Goal: Transaction & Acquisition: Purchase product/service

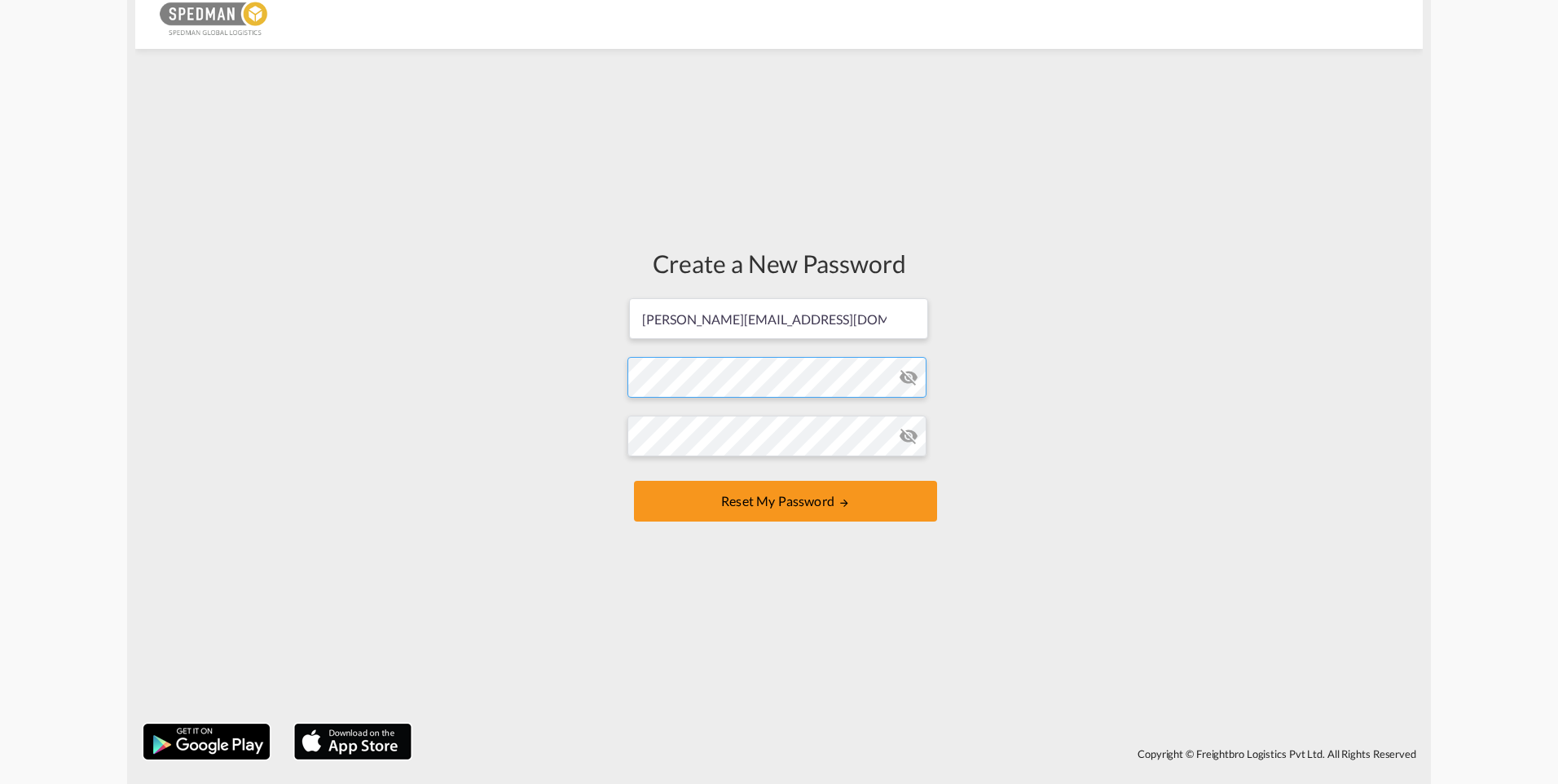
click at [753, 382] on form "[PERSON_NAME][EMAIL_ADDRESS][DOMAIN_NAME] Password must contain the following: …" at bounding box center [779, 411] width 303 height 230
click at [814, 507] on button "Reset my password" at bounding box center [785, 502] width 303 height 41
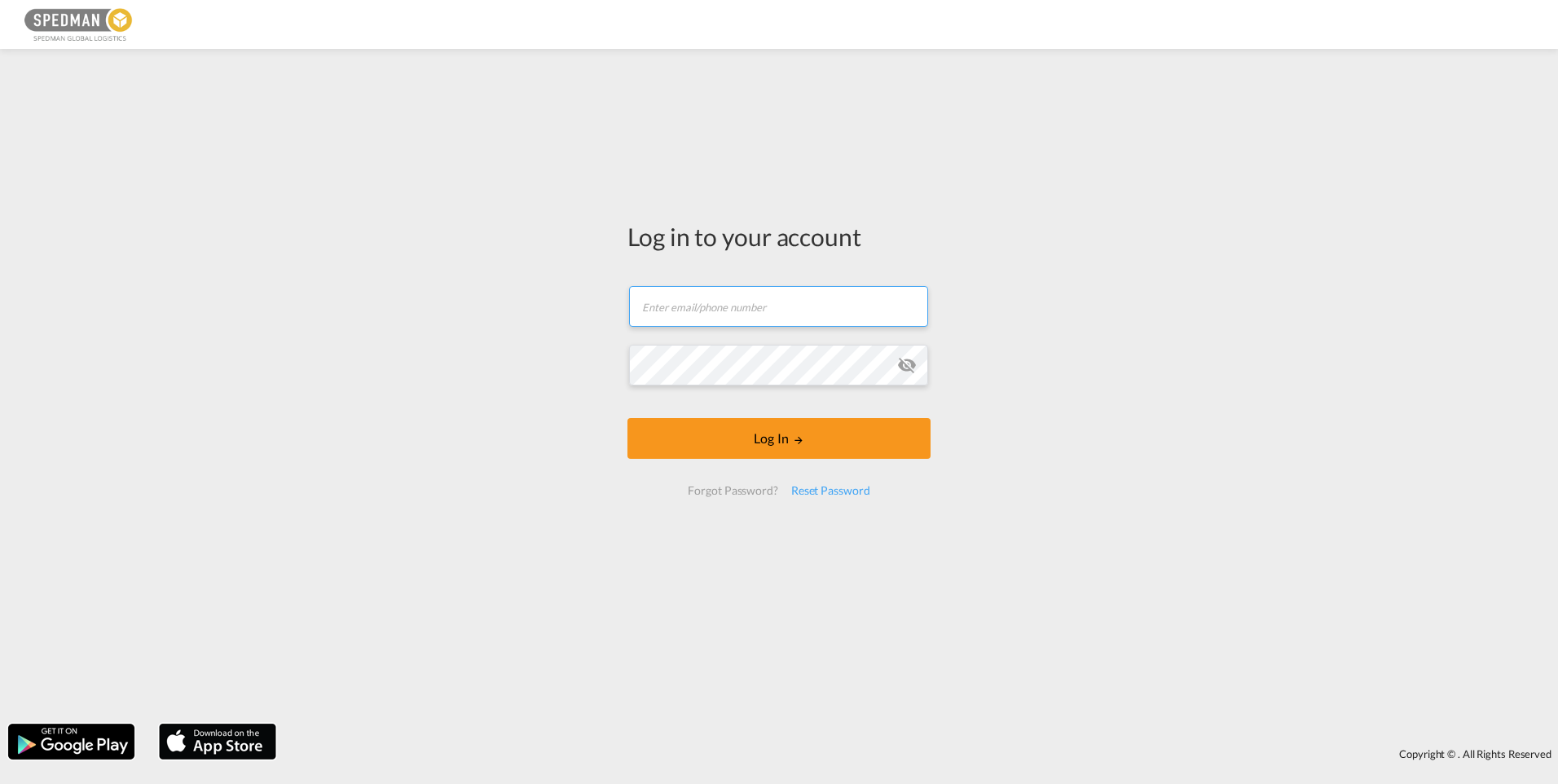
type input "[PERSON_NAME][EMAIL_ADDRESS][DOMAIN_NAME]"
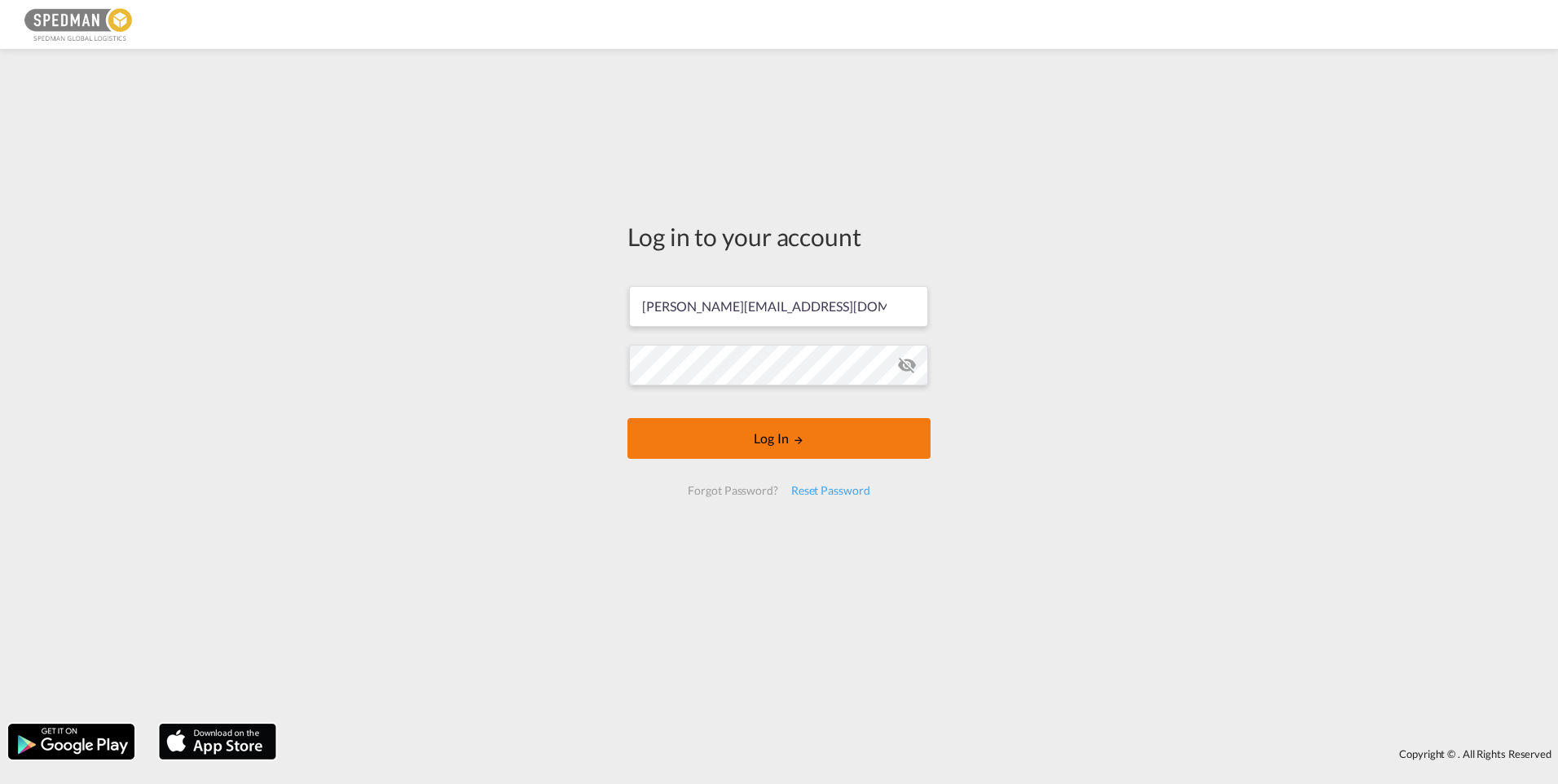
click at [805, 430] on button "Log In" at bounding box center [779, 439] width 303 height 41
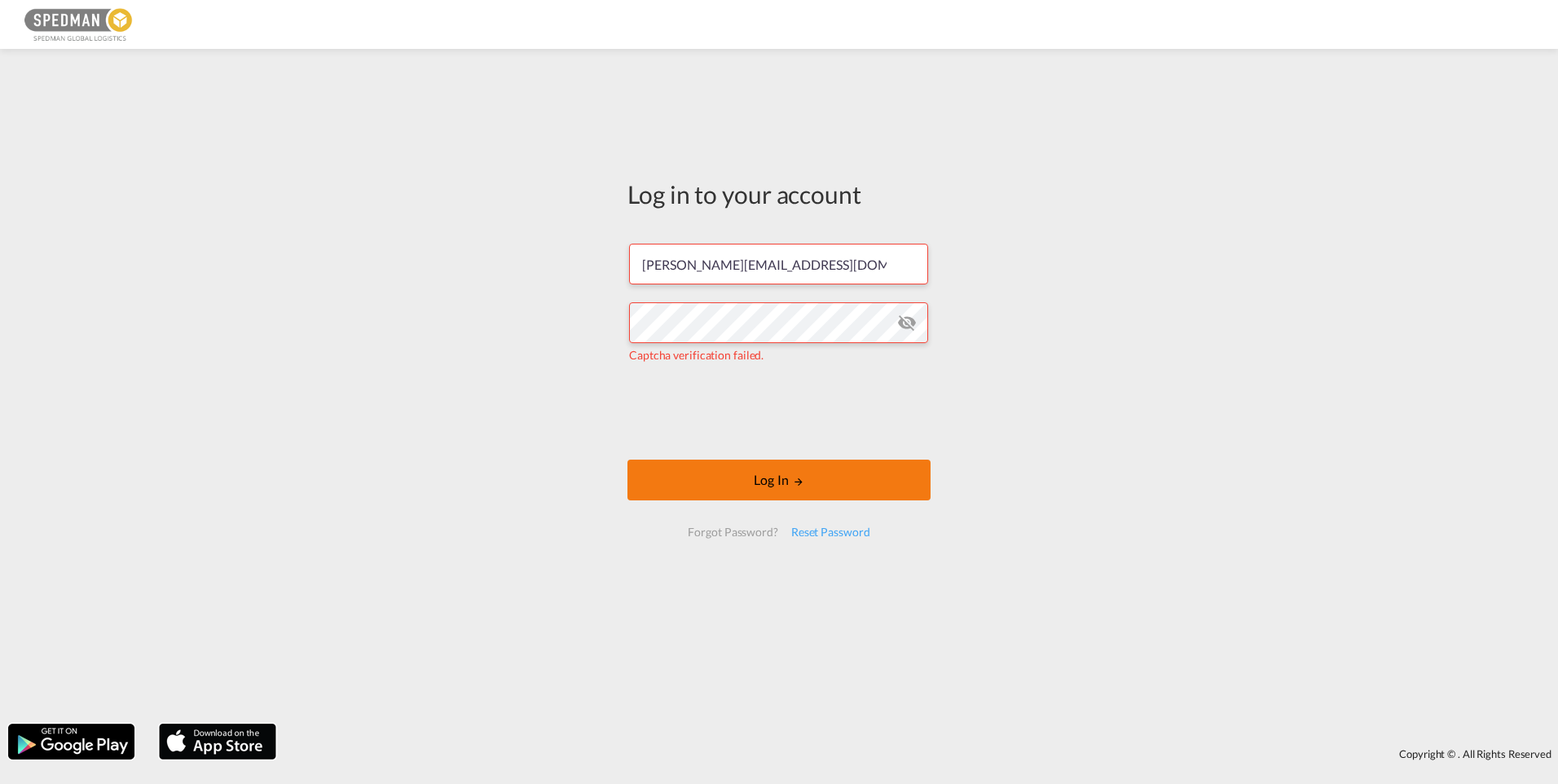
click at [834, 480] on button "Log In" at bounding box center [779, 480] width 303 height 41
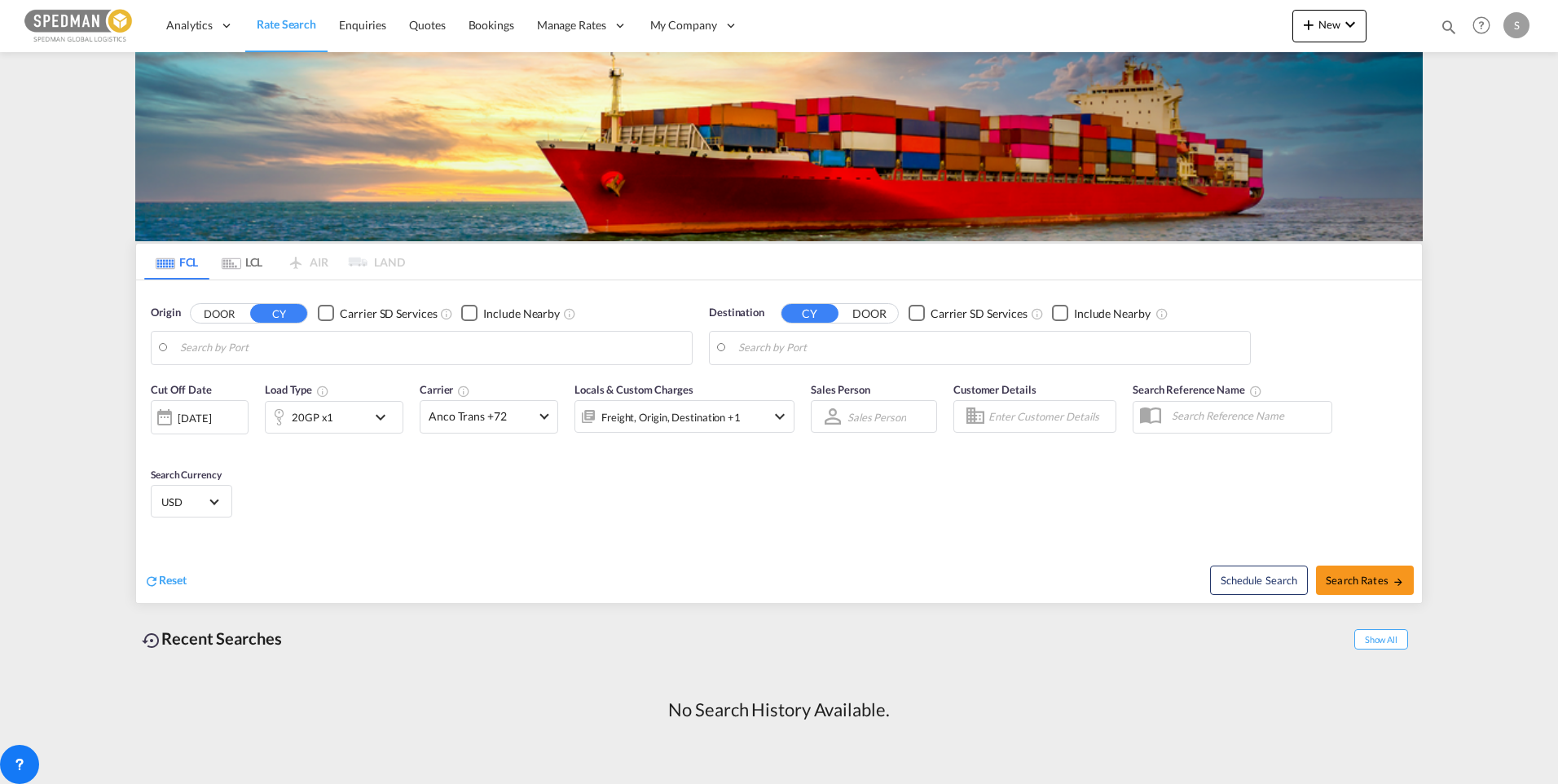
click at [310, 349] on input "Search by Port" at bounding box center [431, 347] width 504 height 24
type input "segot"
click at [298, 351] on body "Analytics Dashboard Rate Search Enquiries Quotes Bookings" at bounding box center [779, 392] width 1558 height 784
click at [280, 393] on div "[GEOGRAPHIC_DATA] ([GEOGRAPHIC_DATA]) [GEOGRAPHIC_DATA] SEGOT" at bounding box center [307, 398] width 309 height 59
type input "[GEOGRAPHIC_DATA] ([GEOGRAPHIC_DATA]), [GEOGRAPHIC_DATA]"
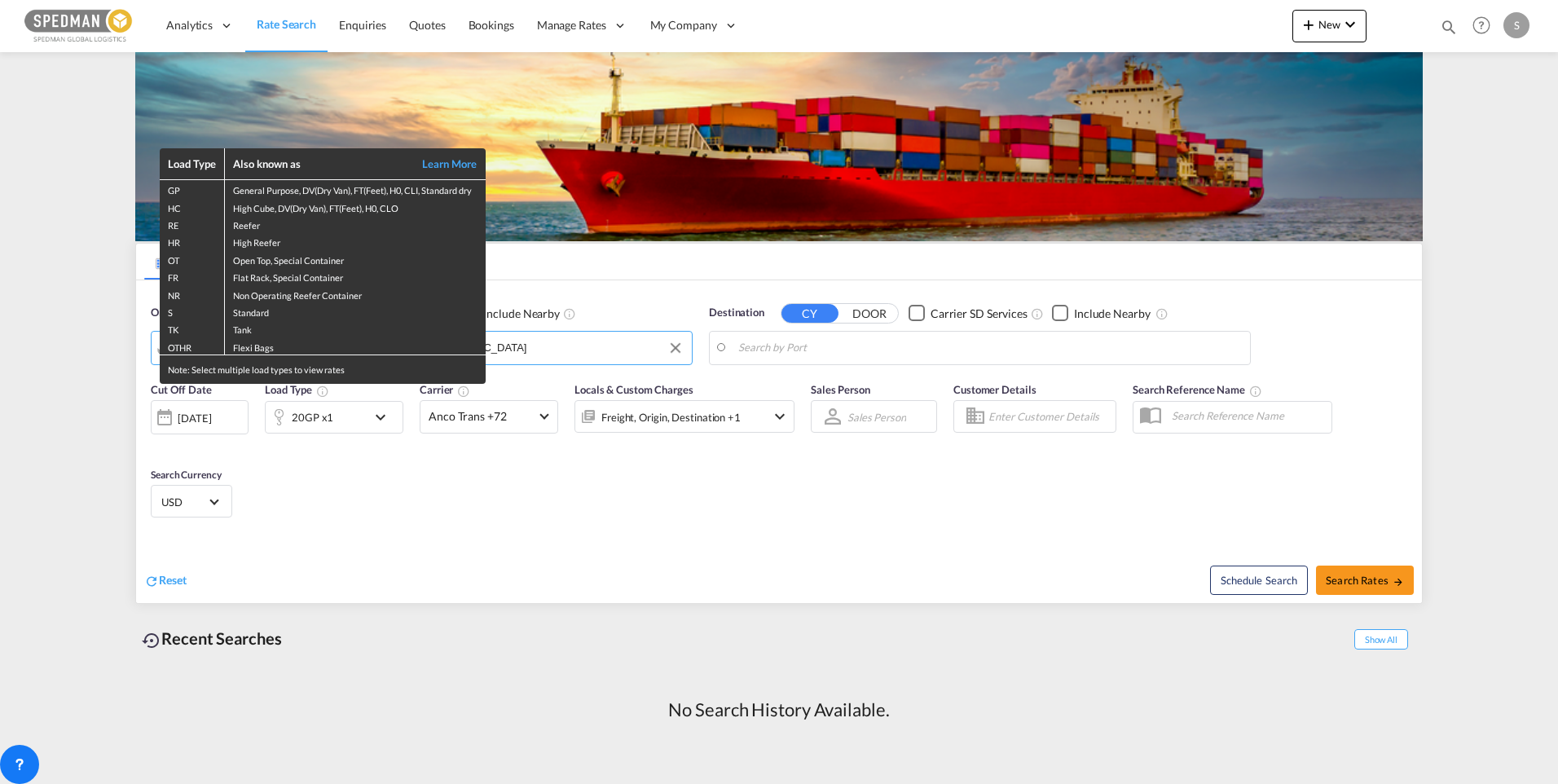
click at [849, 357] on div "Load Type Also known as Learn More GP General Purpose, DV(Dry Van), FT(Feet), H…" at bounding box center [779, 392] width 1558 height 784
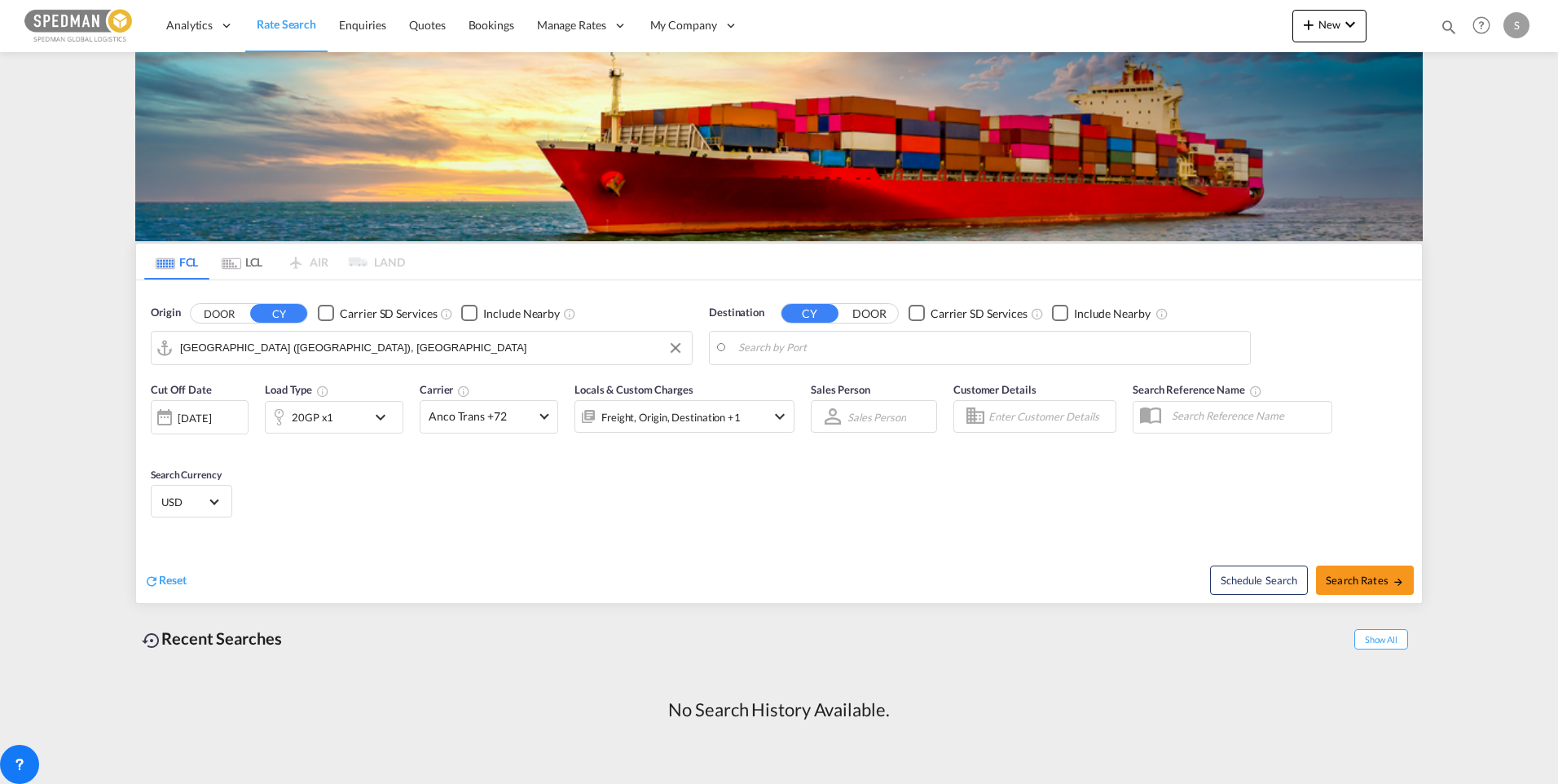
click at [851, 347] on input "Search by Port" at bounding box center [990, 347] width 504 height 24
click at [800, 380] on div "Shanghai [GEOGRAPHIC_DATA] [GEOGRAPHIC_DATA]" at bounding box center [865, 392] width 309 height 49
type input "[GEOGRAPHIC_DATA], [GEOGRAPHIC_DATA]"
click at [1361, 587] on button "Search Rates" at bounding box center [1365, 579] width 97 height 30
type input "SEGOT to CNSHA / [DATE]"
